Goal: Information Seeking & Learning: Learn about a topic

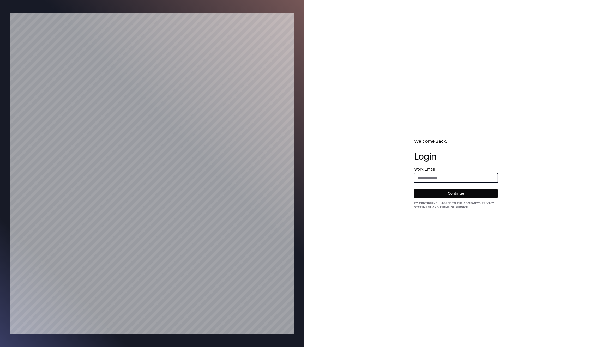
click at [425, 180] on input "email" at bounding box center [455, 177] width 83 height 9
type input "**********"
click at [431, 194] on button "Continue" at bounding box center [455, 193] width 83 height 9
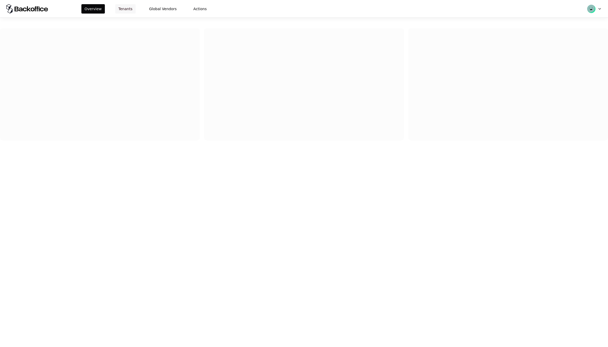
click at [116, 9] on button "Tenants" at bounding box center [125, 8] width 20 height 9
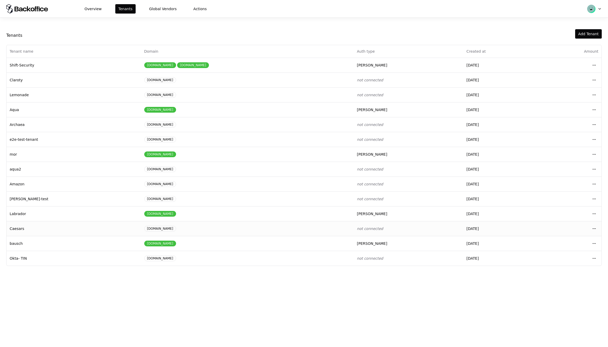
click at [13, 228] on td "Caesars" at bounding box center [74, 228] width 135 height 15
click at [593, 229] on html "Overview Tenants Global Vendors Actions Tenants Add Tenant Tenant name Domain A…" at bounding box center [304, 173] width 608 height 347
click at [562, 274] on div "Login to tenant" at bounding box center [570, 272] width 59 height 10
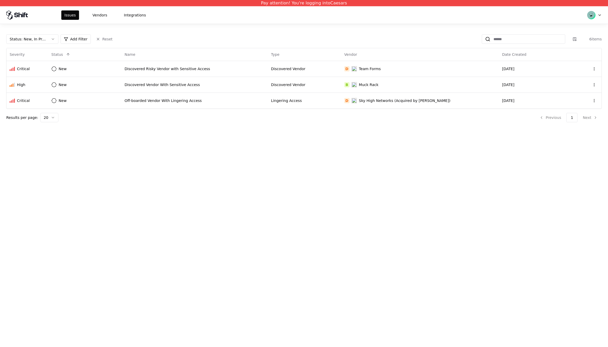
click at [130, 151] on div "Pay attention! You're logging into Caesars Issues Vendors Integrations Status :…" at bounding box center [304, 173] width 608 height 347
click at [97, 17] on button "Vendors" at bounding box center [99, 14] width 21 height 9
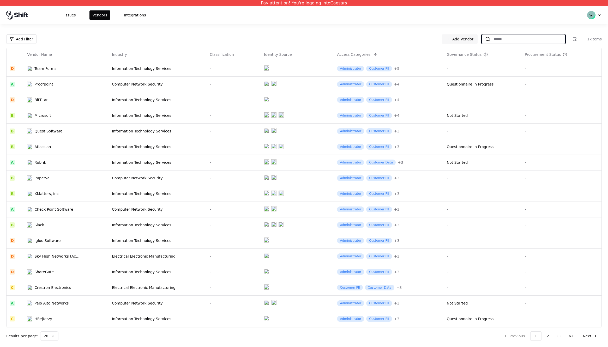
click at [507, 41] on input at bounding box center [527, 38] width 75 height 9
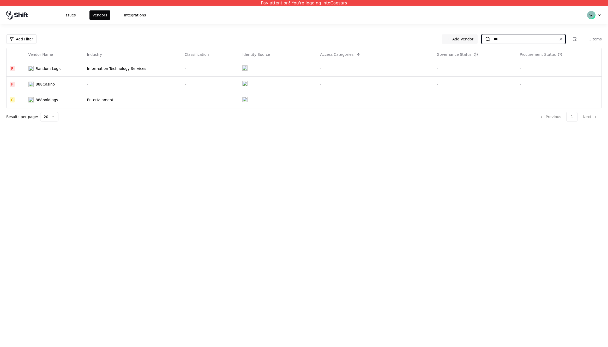
type input "***"
click at [43, 82] on div "888Casino" at bounding box center [45, 84] width 19 height 5
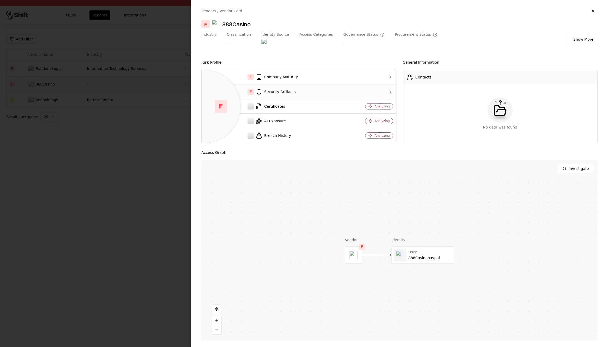
click at [277, 90] on div "F Security Artifacts" at bounding box center [274, 92] width 137 height 6
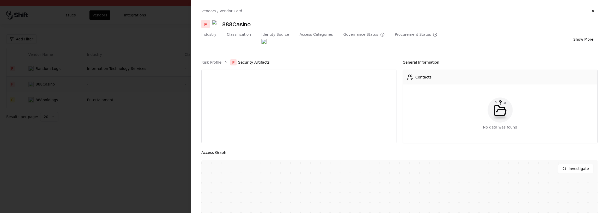
click at [113, 195] on div at bounding box center [304, 106] width 608 height 213
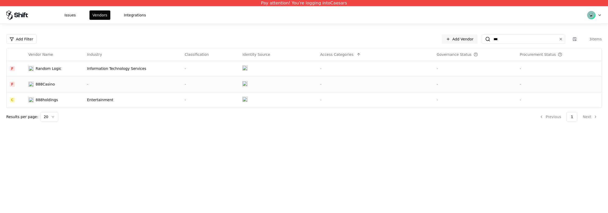
click at [41, 85] on div "888Casino" at bounding box center [45, 84] width 19 height 5
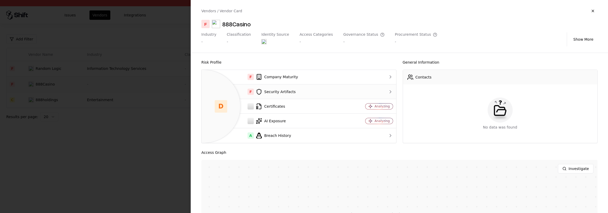
click at [294, 91] on div "F Security Artifacts" at bounding box center [274, 92] width 137 height 6
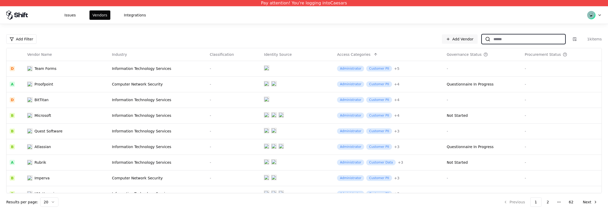
click at [530, 42] on input at bounding box center [527, 38] width 75 height 9
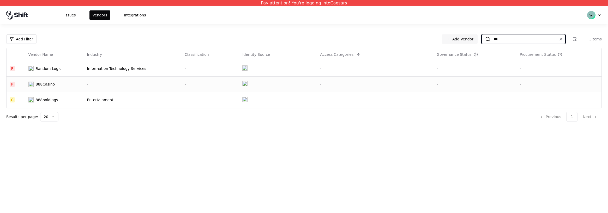
type input "***"
click at [42, 84] on div "888Casino" at bounding box center [45, 84] width 19 height 5
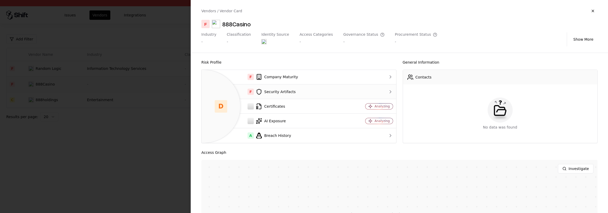
click at [273, 94] on div "F Security Artifacts" at bounding box center [274, 92] width 137 height 6
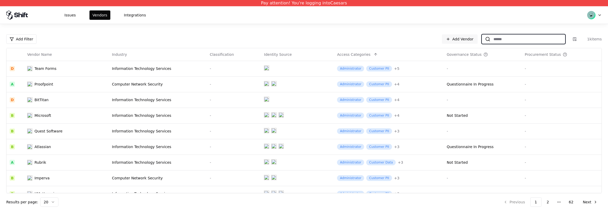
click at [505, 38] on input at bounding box center [527, 38] width 75 height 9
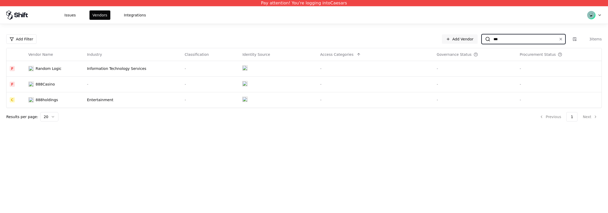
type input "***"
click at [40, 83] on div "888Casino" at bounding box center [45, 84] width 19 height 5
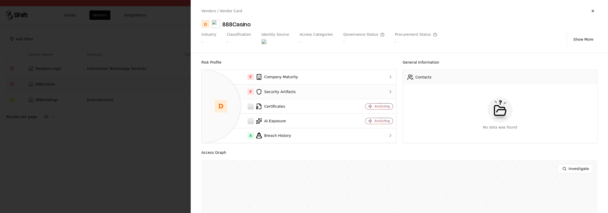
click at [268, 93] on div "F Security Artifacts" at bounding box center [274, 92] width 137 height 6
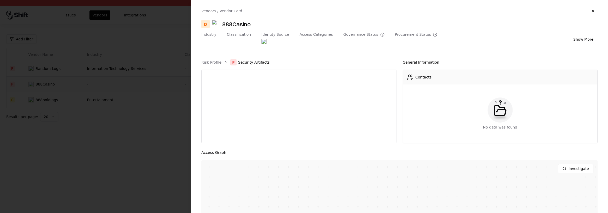
click at [172, 111] on div at bounding box center [304, 106] width 608 height 213
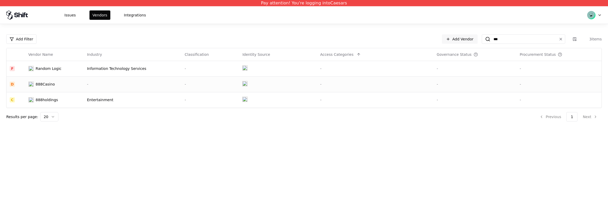
click at [44, 81] on td "888Casino" at bounding box center [54, 84] width 59 height 16
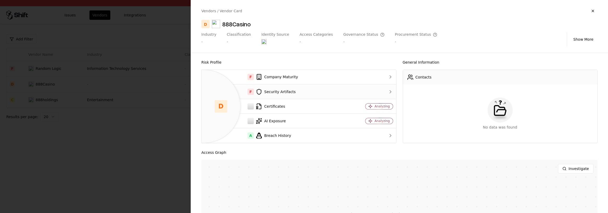
click at [279, 89] on div "F Security Artifacts" at bounding box center [274, 92] width 137 height 6
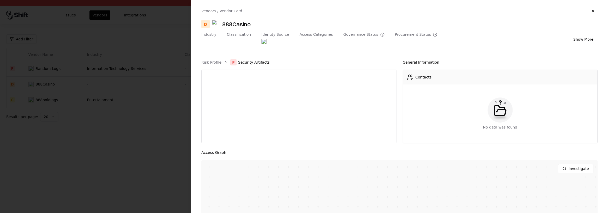
click at [126, 152] on div at bounding box center [304, 106] width 608 height 213
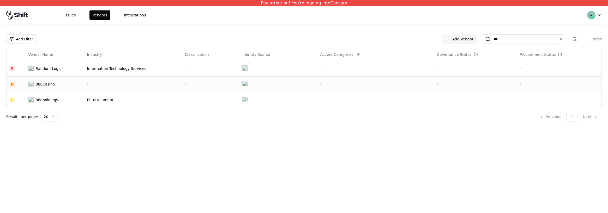
click at [51, 83] on div "888Casino" at bounding box center [45, 84] width 19 height 5
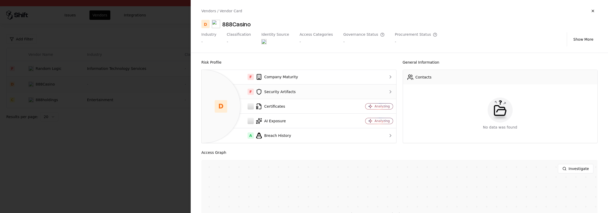
click at [277, 91] on div "F Security Artifacts" at bounding box center [274, 92] width 137 height 6
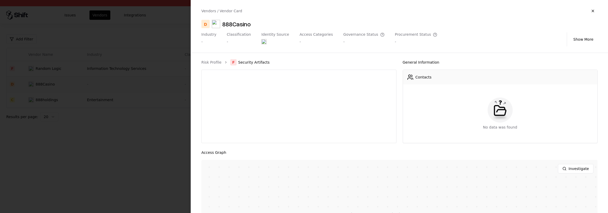
click at [110, 155] on div at bounding box center [304, 106] width 608 height 213
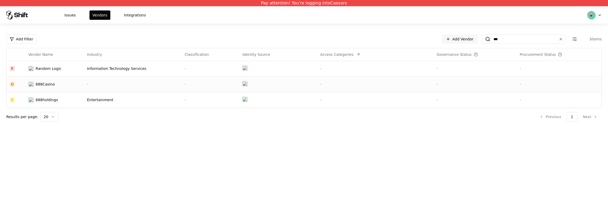
click at [44, 83] on div "888Casino" at bounding box center [45, 84] width 19 height 5
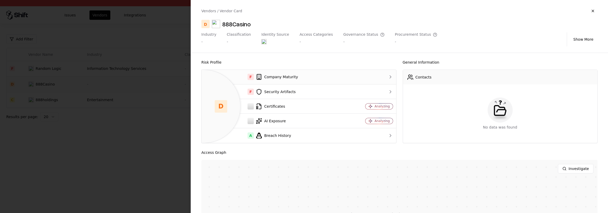
click at [275, 80] on div "F Company Maturity" at bounding box center [274, 77] width 137 height 6
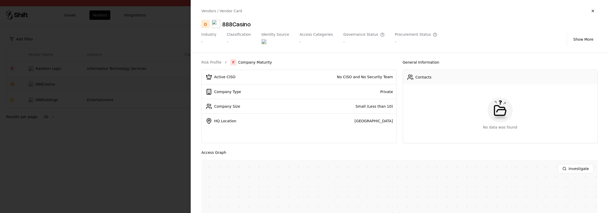
click at [71, 133] on div at bounding box center [304, 106] width 608 height 213
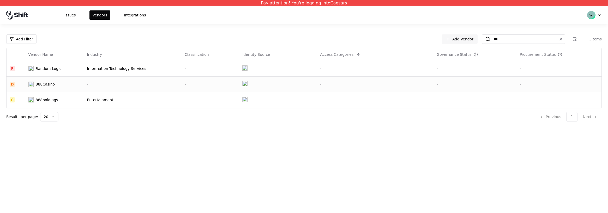
click at [47, 86] on div "888Casino" at bounding box center [45, 84] width 19 height 5
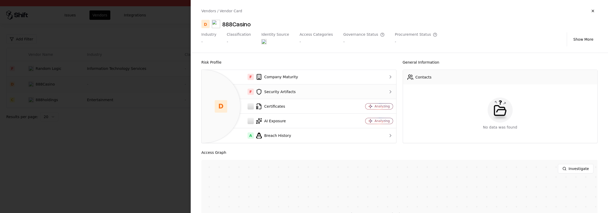
click at [273, 92] on div "F Security Artifacts" at bounding box center [274, 92] width 137 height 6
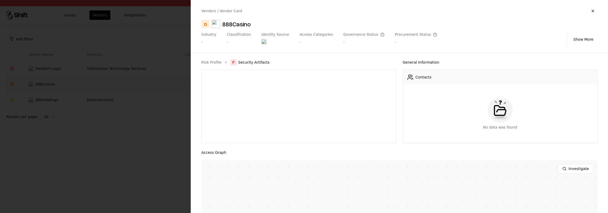
click at [132, 160] on div at bounding box center [304, 106] width 608 height 213
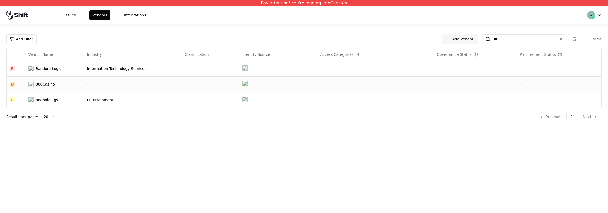
click at [50, 91] on td "888Casino" at bounding box center [54, 84] width 59 height 16
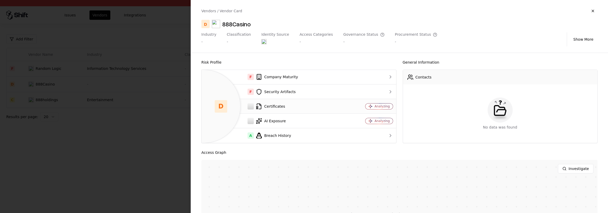
click at [283, 107] on div "Certificates" at bounding box center [274, 106] width 137 height 6
click at [159, 152] on div at bounding box center [304, 106] width 608 height 213
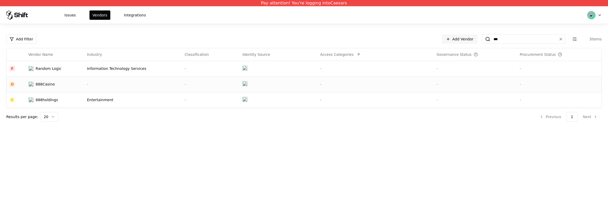
click at [48, 82] on div "888Casino" at bounding box center [45, 84] width 19 height 5
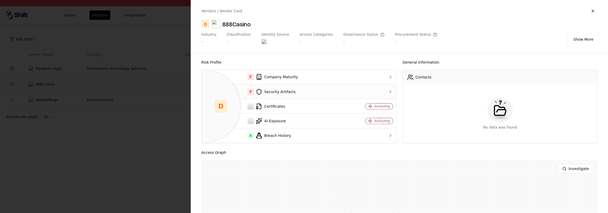
click at [278, 89] on div "F Security Artifacts" at bounding box center [274, 92] width 137 height 6
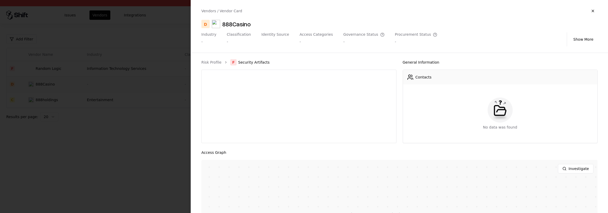
click at [156, 135] on div at bounding box center [304, 106] width 608 height 213
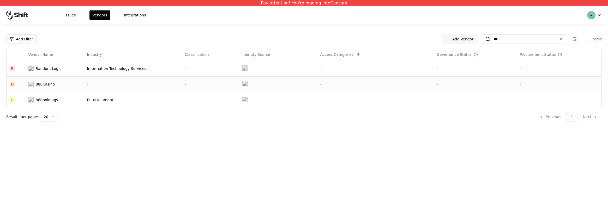
click at [180, 133] on div "Pay attention! You're logging into Caesars Issues Vendors Integrations Add Filt…" at bounding box center [304, 106] width 608 height 213
click at [37, 83] on div "888Casino" at bounding box center [45, 84] width 19 height 5
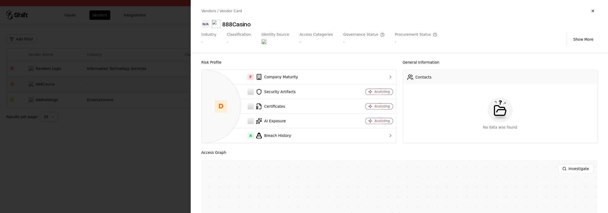
click at [157, 181] on div at bounding box center [304, 106] width 608 height 213
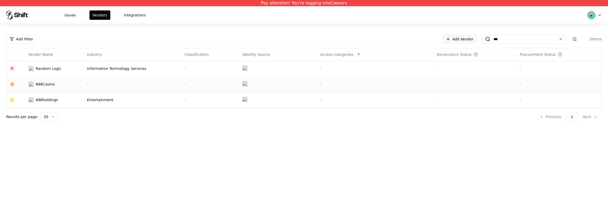
click at [50, 85] on div "888Casino" at bounding box center [45, 84] width 19 height 5
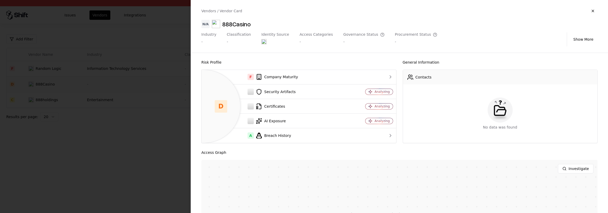
click at [141, 175] on div at bounding box center [304, 106] width 608 height 213
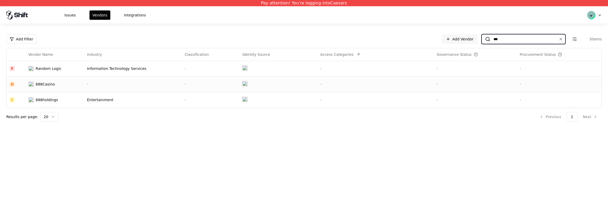
click at [520, 38] on input "***" at bounding box center [522, 38] width 64 height 9
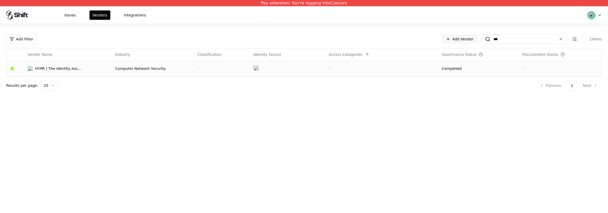
click at [77, 69] on div "HYPR | The Identity Assurance Company" at bounding box center [58, 68] width 47 height 5
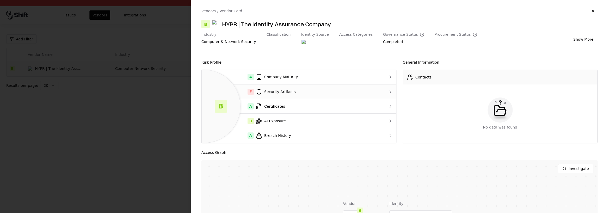
click at [322, 96] on td "F Security Artifacts" at bounding box center [289, 91] width 174 height 15
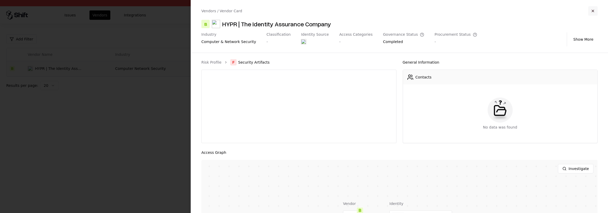
click at [592, 11] on button "button" at bounding box center [592, 10] width 9 height 9
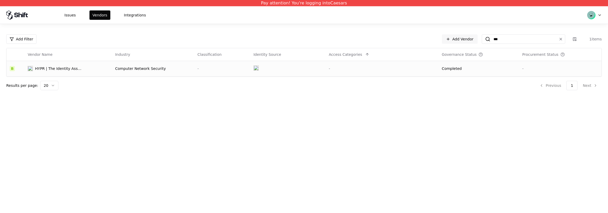
click at [56, 67] on div "HYPR | The Identity Assurance Company" at bounding box center [58, 68] width 47 height 5
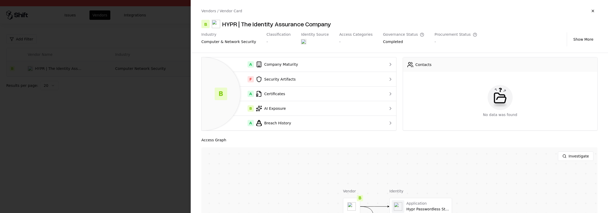
scroll to position [12, 0]
click at [125, 126] on div at bounding box center [304, 106] width 608 height 213
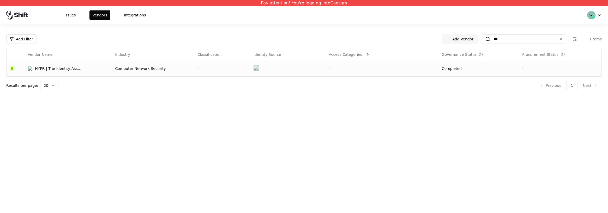
click at [56, 68] on div "HYPR | The Identity Assurance Company" at bounding box center [58, 68] width 47 height 5
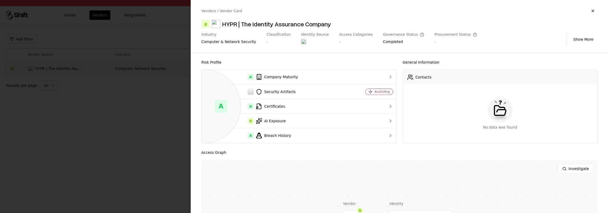
click at [151, 120] on div at bounding box center [304, 106] width 608 height 213
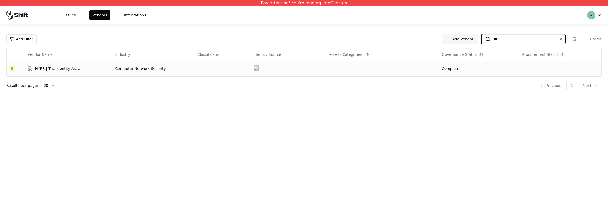
click at [519, 35] on input "***" at bounding box center [522, 38] width 64 height 9
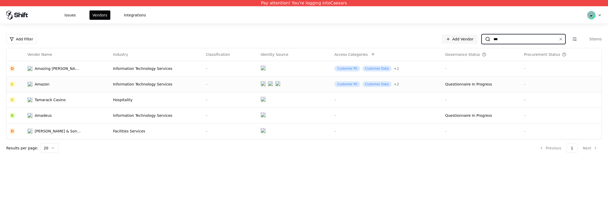
type input "***"
click at [46, 82] on div "Amazon" at bounding box center [42, 84] width 15 height 5
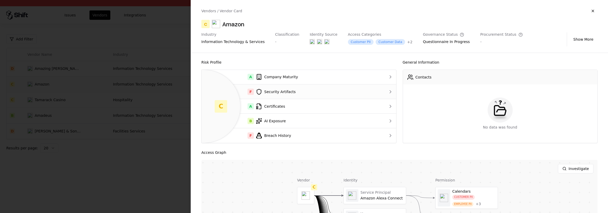
click at [289, 92] on div "F Security Artifacts" at bounding box center [289, 92] width 166 height 6
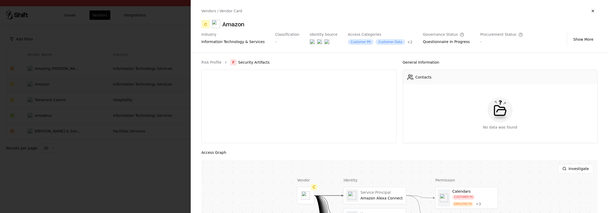
click at [182, 157] on div at bounding box center [304, 106] width 608 height 213
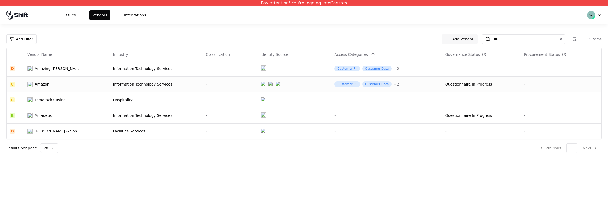
click at [45, 85] on div "Amazon" at bounding box center [42, 84] width 15 height 5
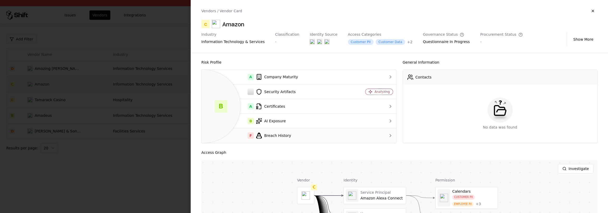
click at [281, 135] on div "F Breach History" at bounding box center [274, 135] width 137 height 6
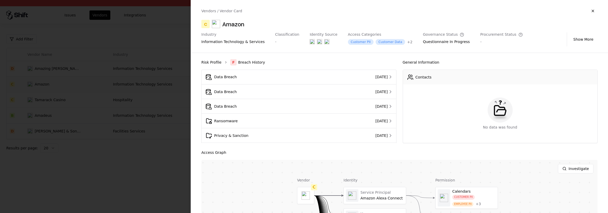
click at [213, 61] on link "Risk Profile" at bounding box center [211, 62] width 20 height 5
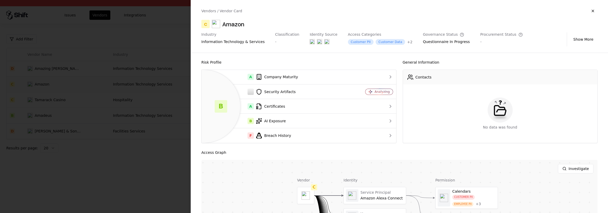
click at [114, 160] on div at bounding box center [304, 106] width 608 height 213
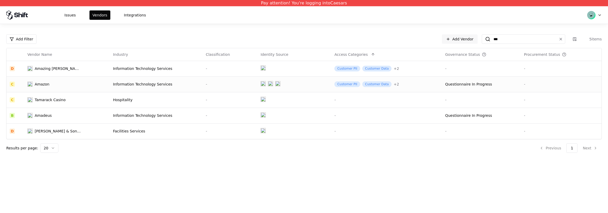
click at [88, 178] on div "Pay attention! You're logging into Caesars Issues Vendors Integrations Add Filt…" at bounding box center [304, 106] width 608 height 213
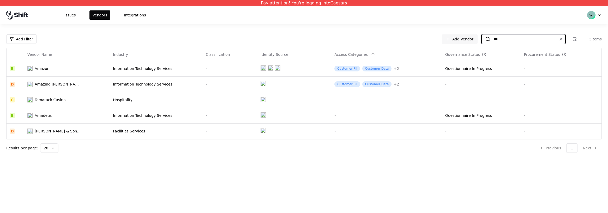
click at [508, 40] on input "***" at bounding box center [522, 38] width 64 height 9
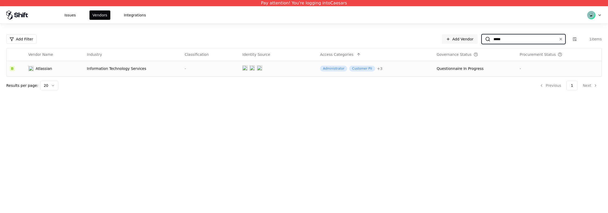
type input "*****"
click at [55, 70] on div "Atlassian" at bounding box center [54, 68] width 52 height 5
click at [182, 113] on div "Pay attention! You're logging into Caesars Issues Vendors Integrations Add Filt…" at bounding box center [304, 106] width 608 height 213
click at [307, 108] on div "Pay attention! You're logging into Caesars Issues Vendors Integrations Add Filt…" at bounding box center [304, 106] width 608 height 213
click at [399, 176] on div "Pay attention! You're logging into Caesars Issues Vendors Integrations Add Filt…" at bounding box center [304, 106] width 608 height 213
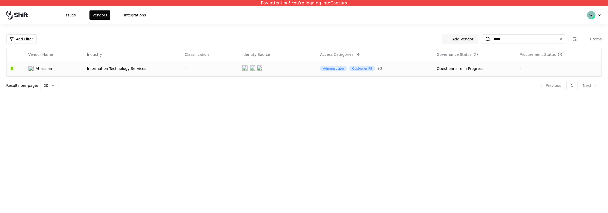
click at [409, 181] on div "Pay attention! You're logging into Caesars Issues Vendors Integrations Add Filt…" at bounding box center [304, 106] width 608 height 213
click at [550, 200] on div "Pay attention! You're logging into Caesars Issues Vendors Integrations Add Filt…" at bounding box center [304, 106] width 608 height 213
click at [174, 134] on div "Pay attention! You're logging into Caesars Issues Vendors Integrations Add Filt…" at bounding box center [304, 106] width 608 height 213
click at [75, 16] on button "Issues" at bounding box center [70, 14] width 18 height 9
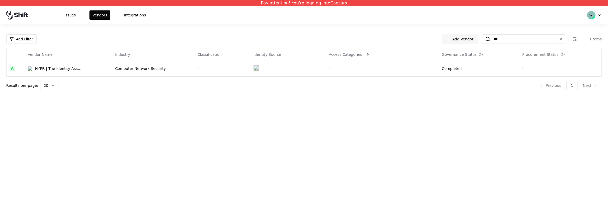
click at [596, 16] on html "Pay attention! You're logging into Caesars Issues Vendors Integrations Add Filt…" at bounding box center [304, 106] width 608 height 213
click at [562, 41] on div "Log out" at bounding box center [572, 40] width 56 height 10
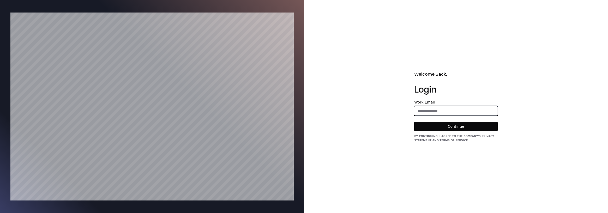
click at [440, 109] on input "email" at bounding box center [455, 110] width 83 height 9
type input "**********"
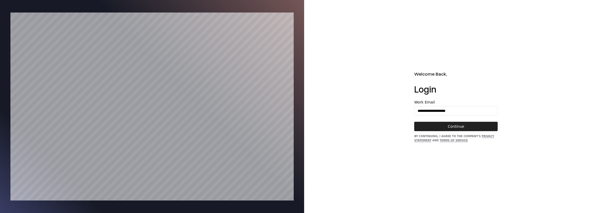
click at [442, 125] on button "Continue" at bounding box center [455, 126] width 83 height 9
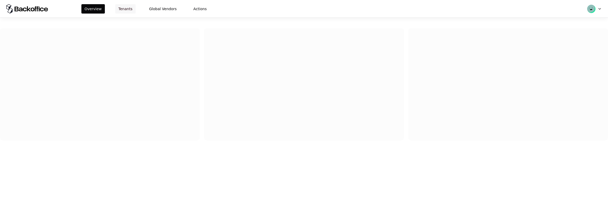
click at [126, 8] on button "Tenants" at bounding box center [125, 8] width 20 height 9
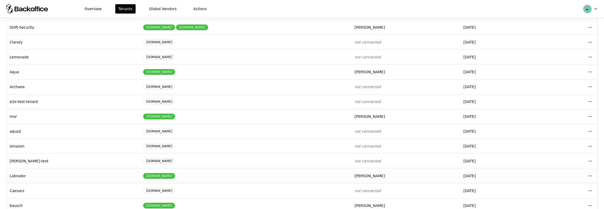
scroll to position [59, 0]
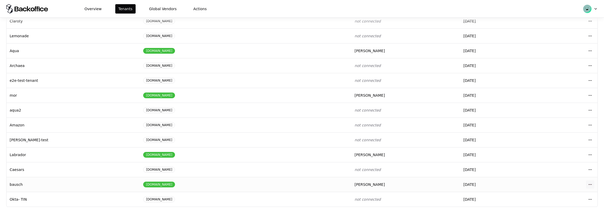
click at [593, 184] on html "Overview Tenants Global Vendors Actions Tenants Add Tenant Tenant name Domain A…" at bounding box center [302, 104] width 604 height 209
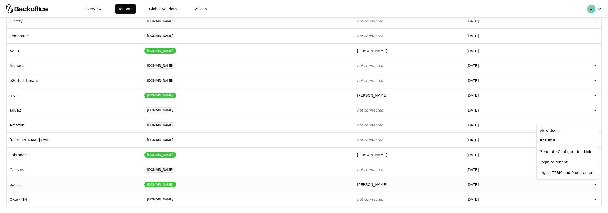
click at [517, 184] on html "Overview Tenants Global Vendors Actions Tenants Add Tenant Tenant name Domain A…" at bounding box center [304, 106] width 608 height 213
